Goal: Use online tool/utility

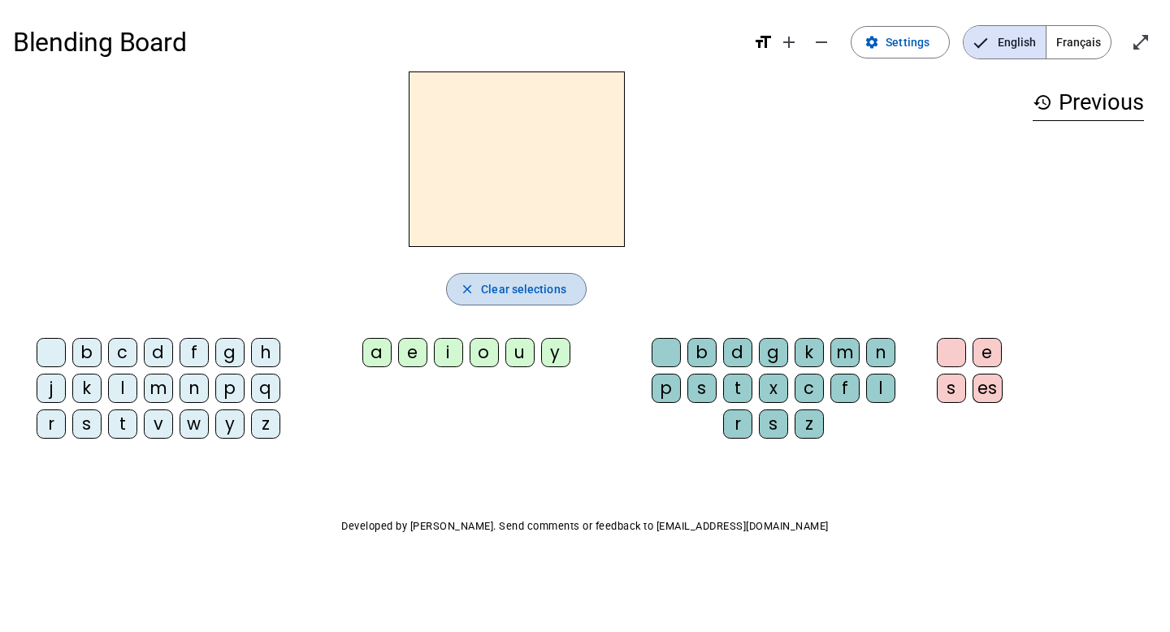
click at [496, 294] on span "Clear selections" at bounding box center [523, 290] width 85 height 20
drag, startPoint x: 85, startPoint y: 356, endPoint x: 464, endPoint y: 148, distance: 432.9
click at [464, 148] on div "close Clear selections b c d f g h j k l m n p q r s t v w y z a e i o u y b d …" at bounding box center [516, 262] width 1007 height 380
click at [85, 351] on div "b" at bounding box center [86, 352] width 29 height 29
click at [383, 355] on div "a" at bounding box center [377, 352] width 29 height 29
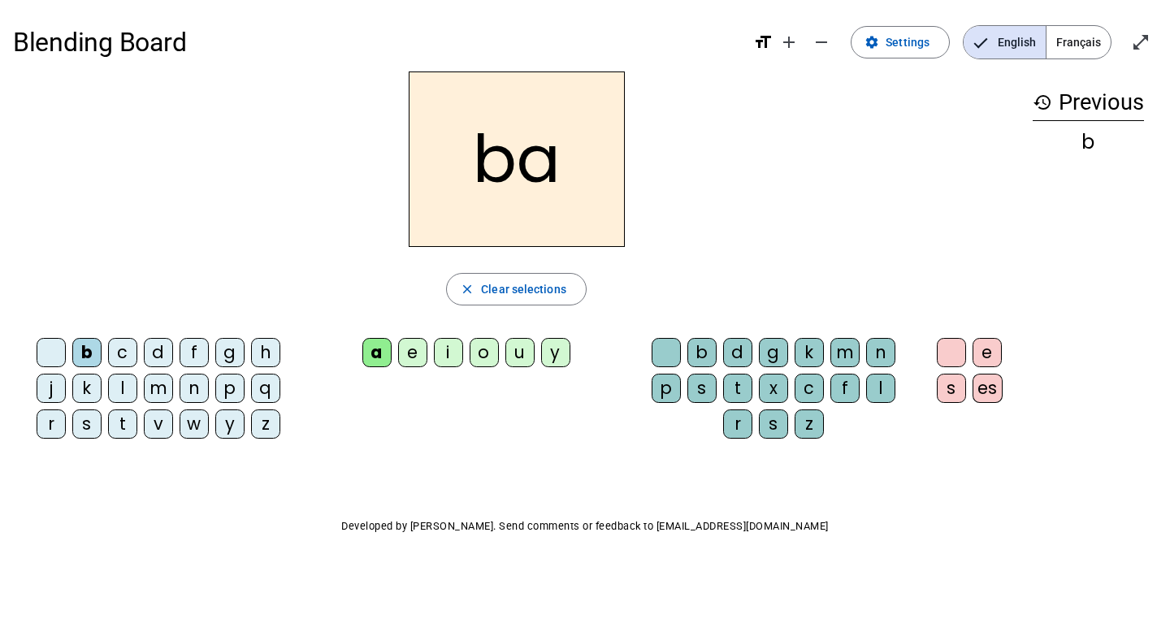
click at [780, 354] on div "g" at bounding box center [773, 352] width 29 height 29
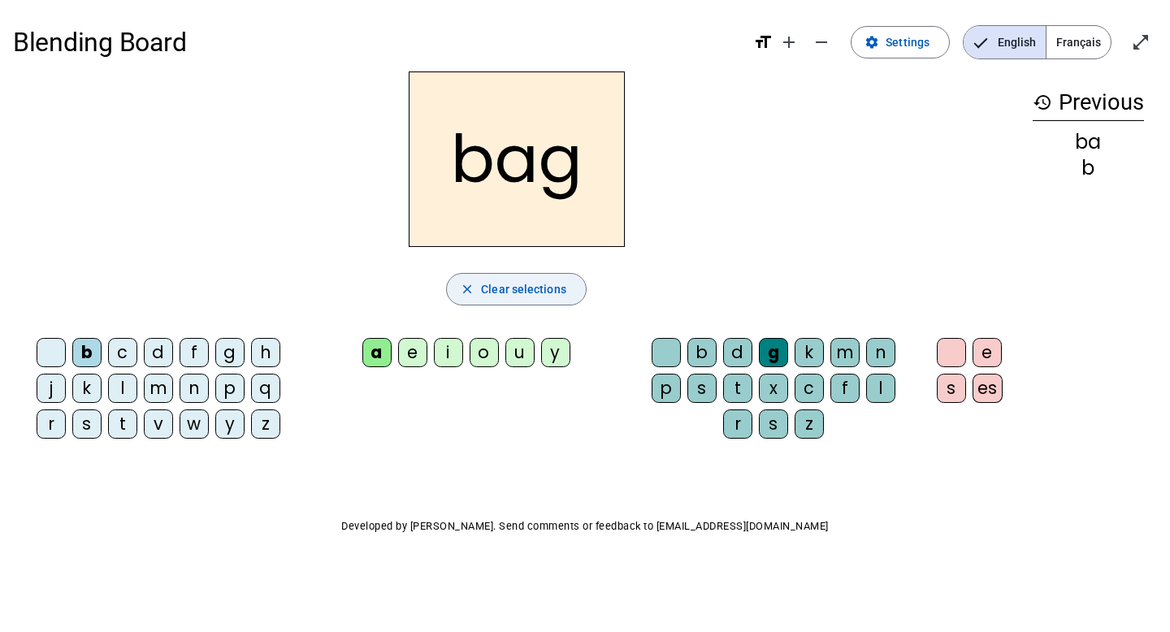
click at [523, 291] on span "Clear selections" at bounding box center [523, 290] width 85 height 20
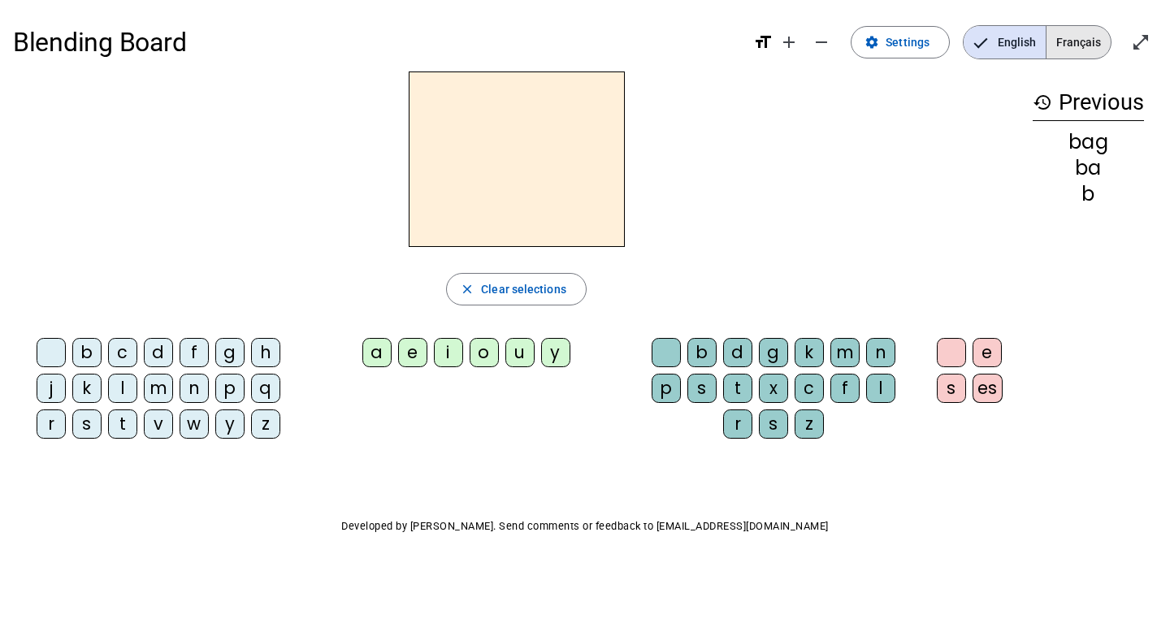
click at [1080, 45] on span "Français" at bounding box center [1079, 42] width 64 height 33
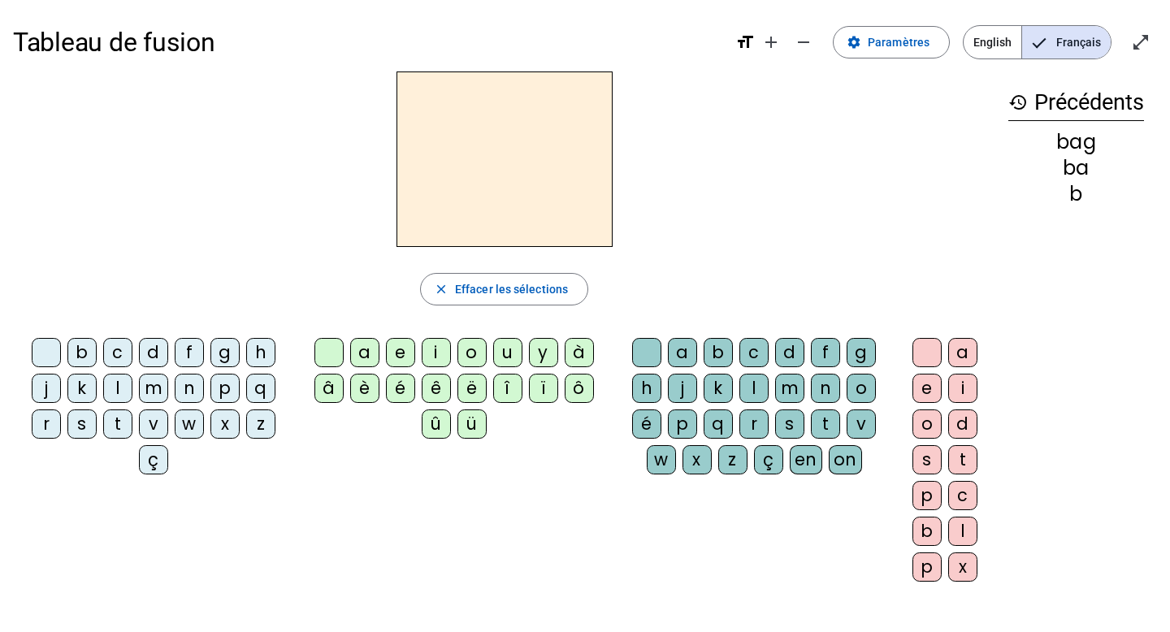
click at [85, 430] on div "s" at bounding box center [81, 424] width 29 height 29
click at [363, 349] on div "a" at bounding box center [364, 352] width 29 height 29
click at [755, 349] on div "c" at bounding box center [754, 352] width 29 height 29
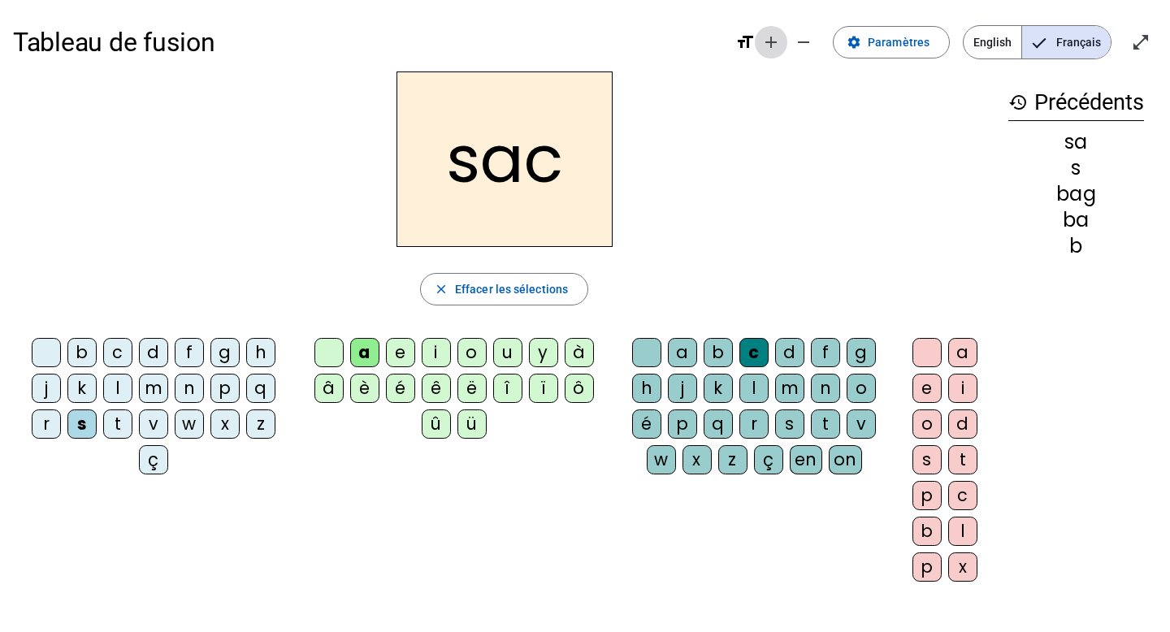
click at [773, 46] on mat-icon "add" at bounding box center [772, 43] width 20 height 20
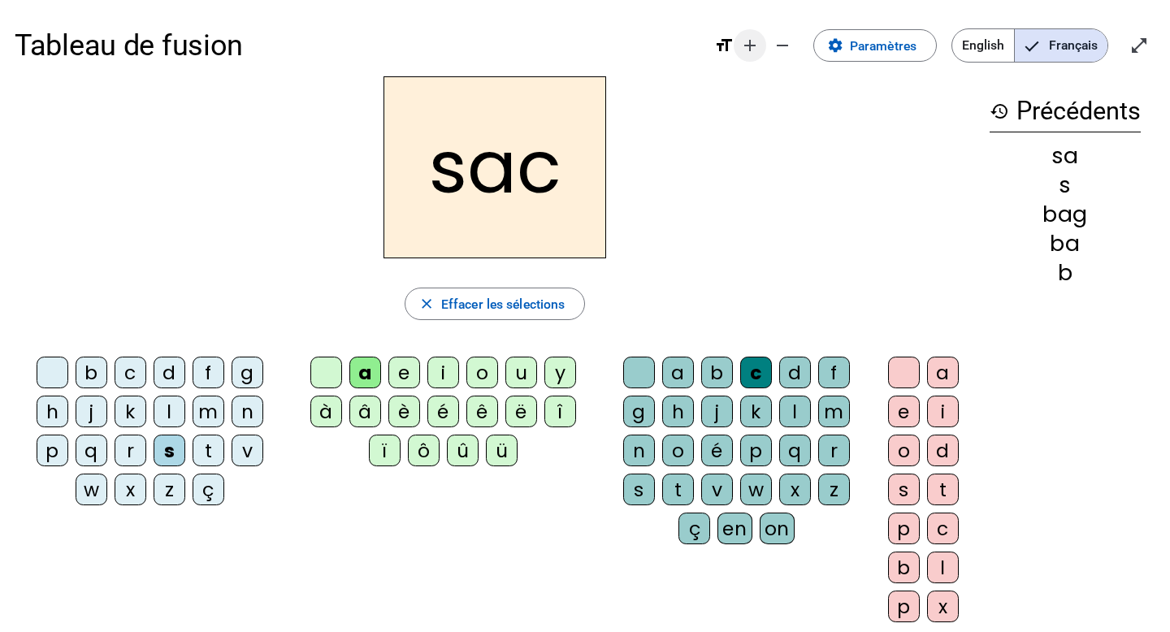
click at [773, 46] on mat-icon "remove" at bounding box center [783, 46] width 20 height 20
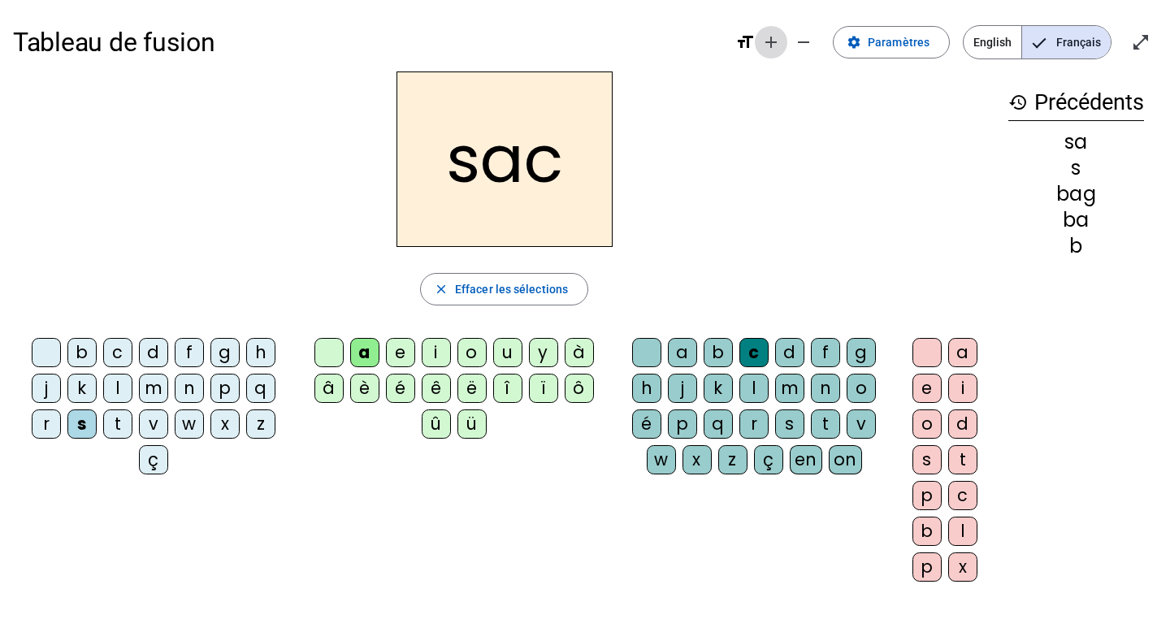
click at [773, 46] on mat-icon "add" at bounding box center [772, 43] width 20 height 20
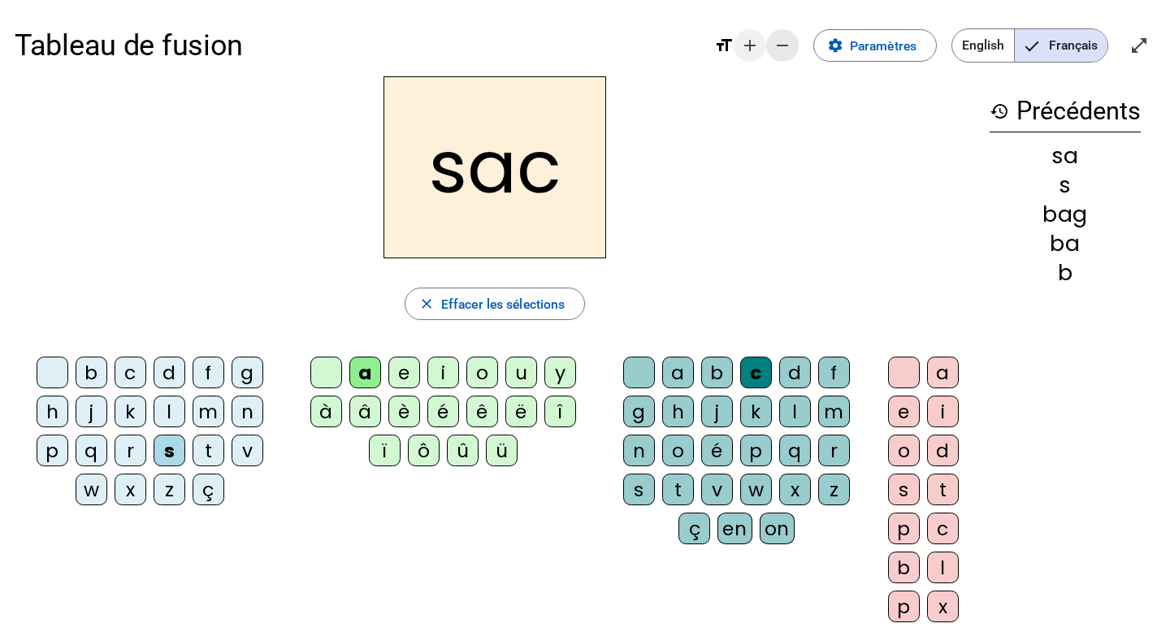
click at [773, 46] on mat-icon "remove" at bounding box center [783, 46] width 20 height 20
